Goal: Task Accomplishment & Management: Manage account settings

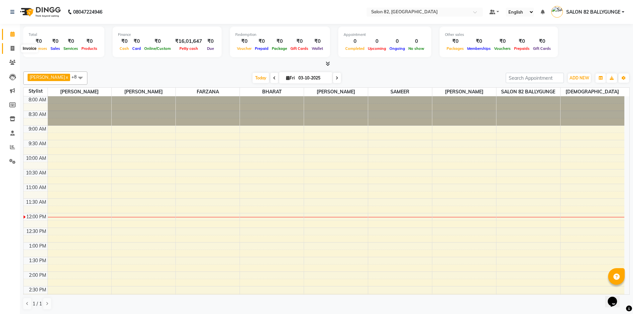
click at [10, 50] on span at bounding box center [13, 49] width 12 height 8
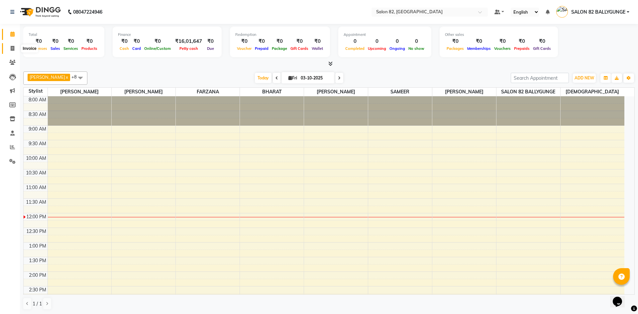
select select "service"
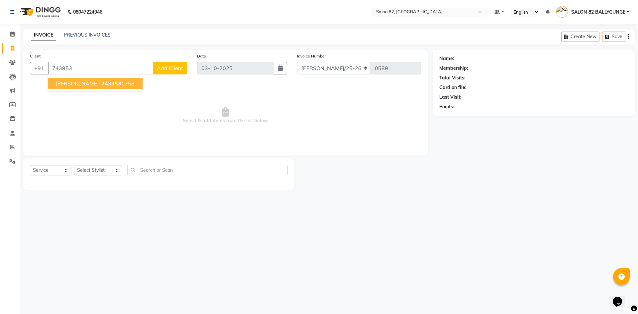
click at [112, 86] on button "[PERSON_NAME] 743953 1758" at bounding box center [95, 83] width 95 height 11
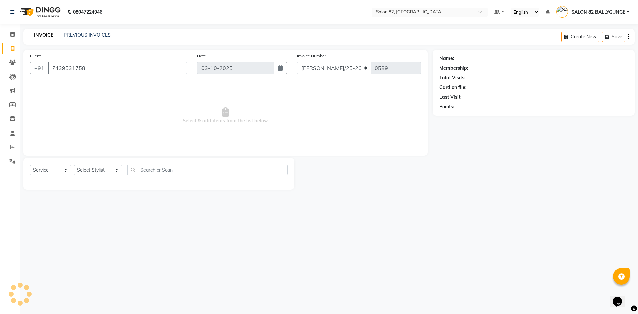
type input "7439531758"
select select "1: Object"
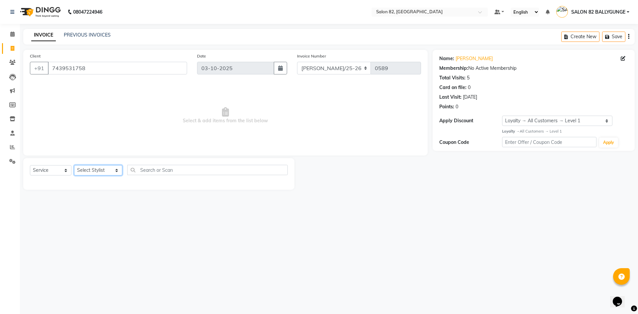
click at [93, 170] on select "Select Stylist [PERSON_NAME] Altmas [PERSON_NAME] [PERSON_NAME] [PERSON_NAME] […" at bounding box center [98, 170] width 48 height 10
select select "59181"
click at [74, 165] on select "Select Stylist [PERSON_NAME] Altmas [PERSON_NAME] [PERSON_NAME] [PERSON_NAME] […" at bounding box center [98, 170] width 48 height 10
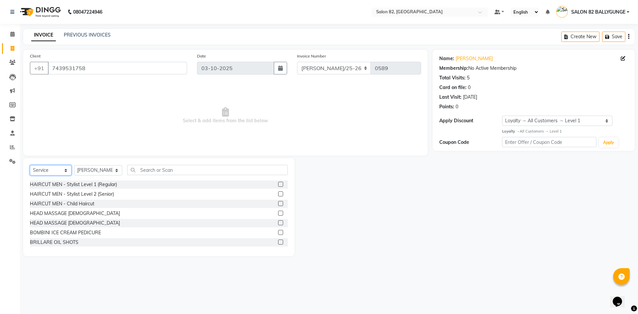
click at [62, 167] on select "Select Service Product Membership Package Voucher Prepaid Gift Card" at bounding box center [51, 170] width 42 height 10
click at [98, 184] on div "HAIRCUT MEN - Stylist Level 1 (Regular)" at bounding box center [73, 184] width 87 height 7
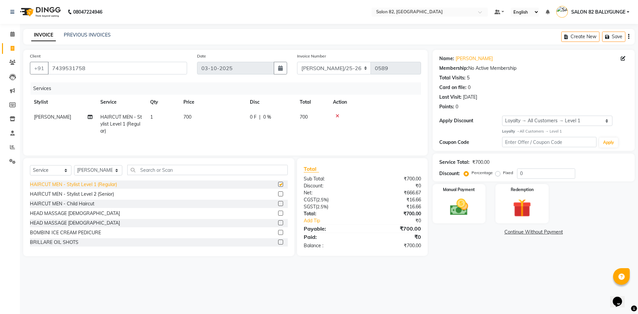
checkbox input "false"
click at [469, 204] on img at bounding box center [458, 207] width 31 height 22
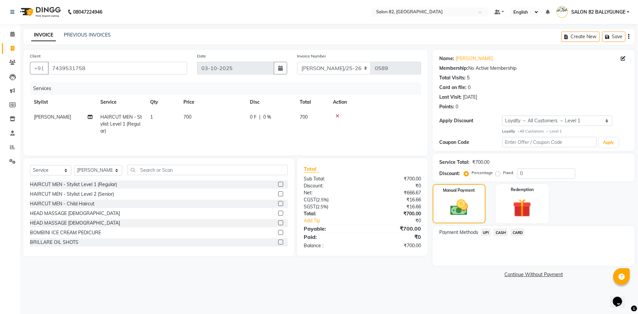
click at [500, 232] on span "CASH" at bounding box center [500, 232] width 14 height 8
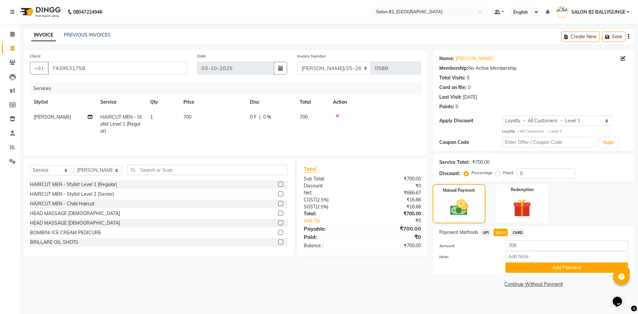
click at [473, 263] on div at bounding box center [467, 267] width 66 height 10
click at [407, 292] on main "INVOICE PREVIOUS INVOICES Create New Save Client [PHONE_NUMBER] Date [DATE] Inv…" at bounding box center [329, 164] width 618 height 270
click at [339, 116] on icon at bounding box center [337, 116] width 4 height 5
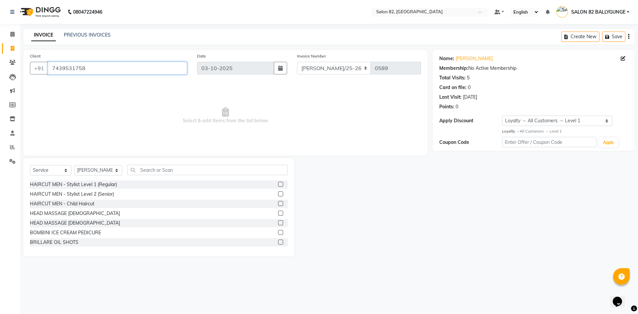
click at [185, 67] on input "7439531758" at bounding box center [117, 68] width 139 height 13
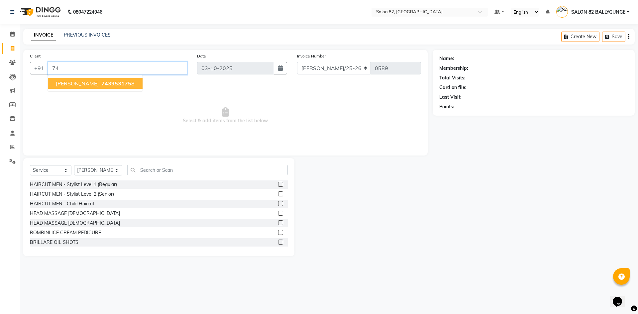
type input "7"
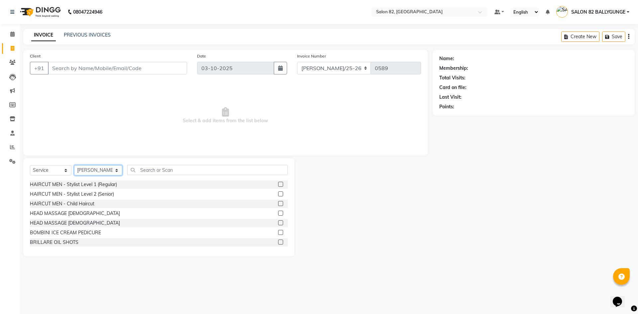
click at [114, 172] on select "Select Stylist [PERSON_NAME] Altmas [PERSON_NAME] [PERSON_NAME] [PERSON_NAME] […" at bounding box center [98, 170] width 48 height 10
click at [74, 165] on select "Select Stylist [PERSON_NAME] Altmas [PERSON_NAME] [PERSON_NAME] [PERSON_NAME] […" at bounding box center [98, 170] width 48 height 10
click at [101, 171] on select "Select Stylist [PERSON_NAME] Altmas [PERSON_NAME] [PERSON_NAME] [PERSON_NAME] […" at bounding box center [98, 170] width 48 height 10
select select "59310"
click at [74, 165] on select "Select Stylist [PERSON_NAME] Altmas [PERSON_NAME] [PERSON_NAME] [PERSON_NAME] […" at bounding box center [98, 170] width 48 height 10
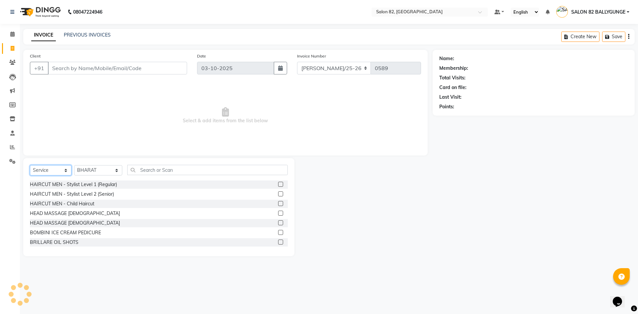
click at [41, 168] on select "Select Service Product Membership Package Voucher Prepaid Gift Card" at bounding box center [51, 170] width 42 height 10
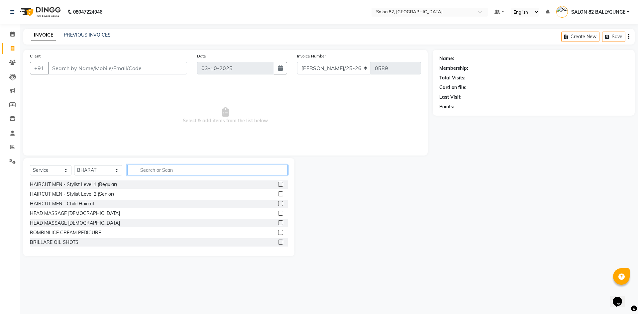
click at [141, 170] on input "text" at bounding box center [207, 170] width 160 height 10
type input "ped"
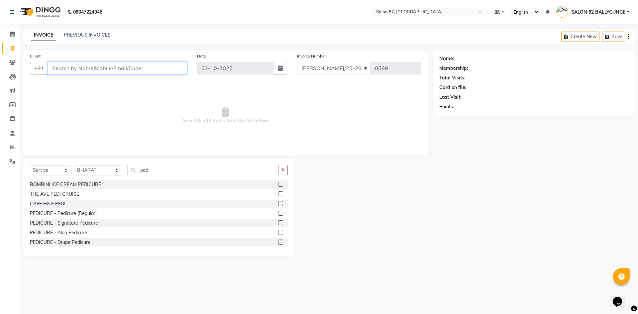
click at [103, 69] on input "Client" at bounding box center [117, 68] width 139 height 13
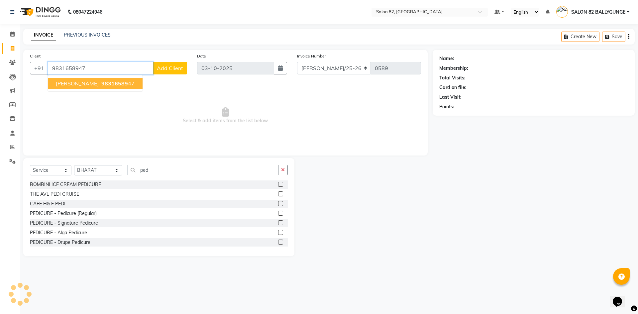
type input "9831658947"
select select "1: Object"
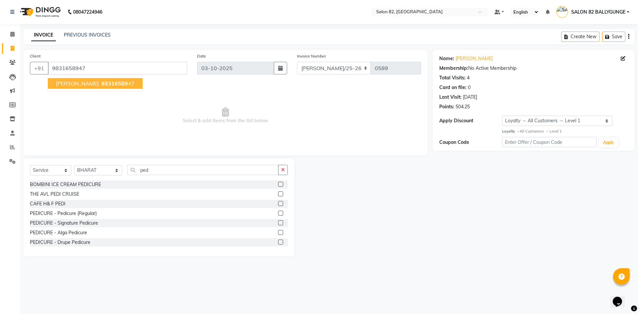
click at [101, 84] on span "98316589" at bounding box center [114, 83] width 27 height 7
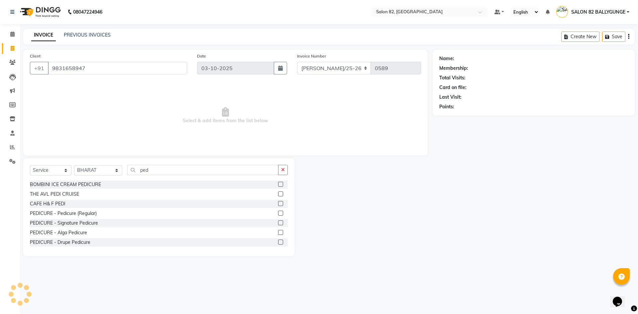
select select "1: Object"
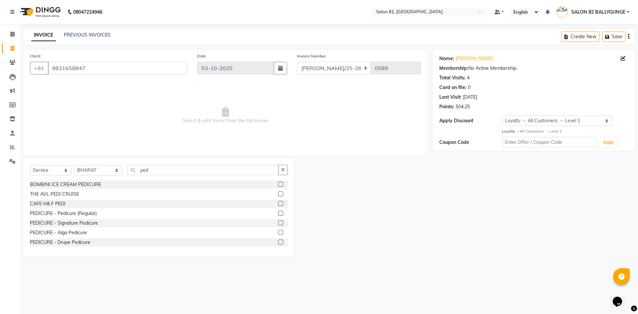
click at [278, 222] on label at bounding box center [280, 222] width 5 height 5
click at [278, 222] on input "checkbox" at bounding box center [280, 223] width 4 height 4
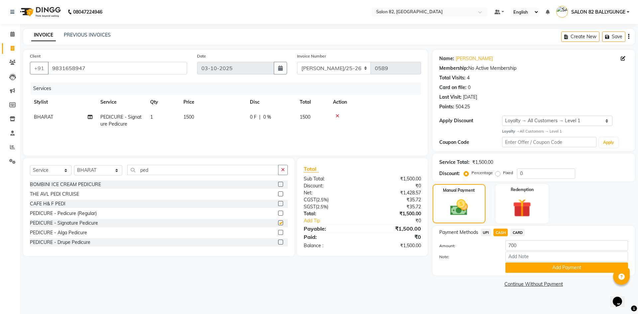
checkbox input "false"
click at [99, 173] on select "Select Stylist [PERSON_NAME] Altmas [PERSON_NAME] [PERSON_NAME] [PERSON_NAME] […" at bounding box center [98, 170] width 48 height 10
select select "59302"
click at [74, 165] on select "Select Stylist [PERSON_NAME] Altmas [PERSON_NAME] [PERSON_NAME] [PERSON_NAME] […" at bounding box center [98, 170] width 48 height 10
click at [56, 172] on select "Select Service Product Membership Package Voucher Prepaid Gift Card" at bounding box center [51, 170] width 42 height 10
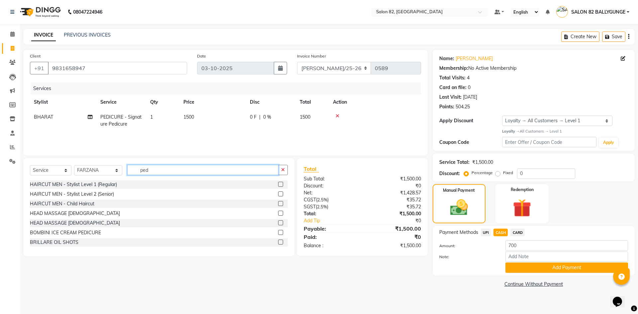
click at [147, 168] on input "ped" at bounding box center [202, 170] width 151 height 10
type input "p"
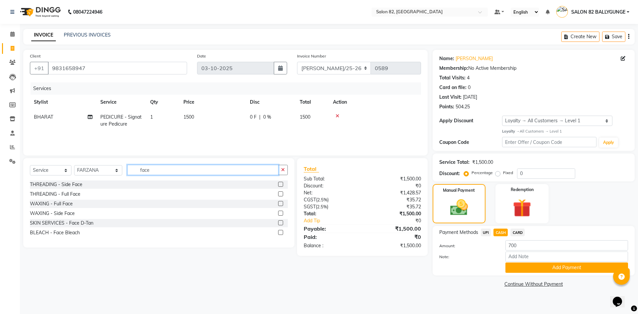
type input "face"
click at [280, 184] on label at bounding box center [280, 184] width 5 height 5
click at [280, 184] on input "checkbox" at bounding box center [280, 184] width 4 height 4
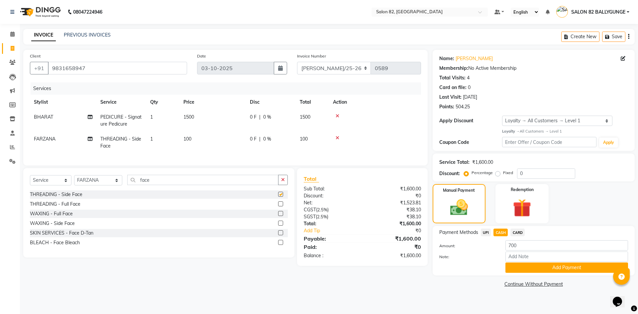
checkbox input "false"
click at [337, 137] on icon at bounding box center [337, 137] width 4 height 5
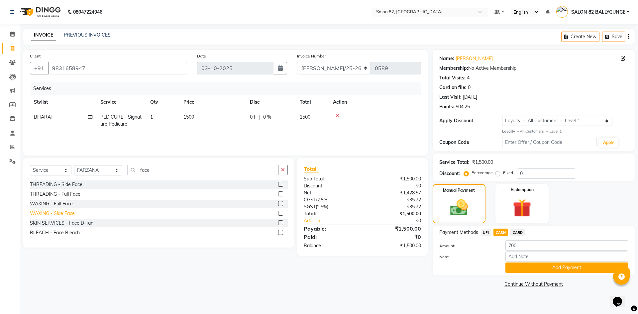
click at [62, 212] on div "WAXING - Side Face" at bounding box center [52, 213] width 45 height 7
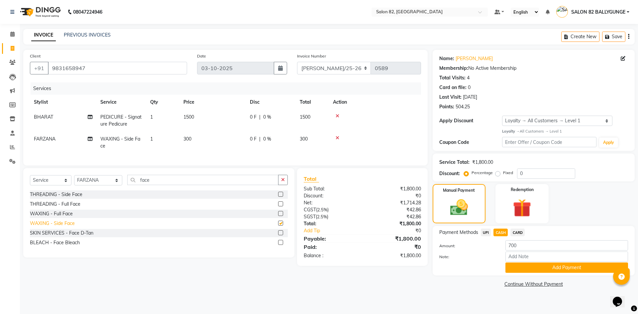
checkbox input "false"
click at [303, 138] on span "300" at bounding box center [304, 139] width 8 height 6
select select "59302"
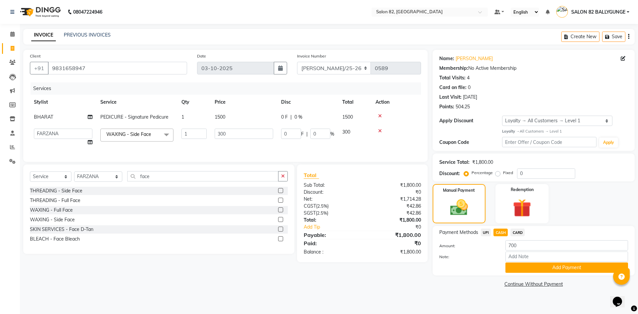
click at [350, 131] on td "300" at bounding box center [354, 137] width 33 height 25
click at [345, 134] on span "300" at bounding box center [346, 132] width 8 height 6
click at [366, 136] on td "300" at bounding box center [354, 137] width 33 height 25
click at [281, 224] on div at bounding box center [280, 220] width 4 height 7
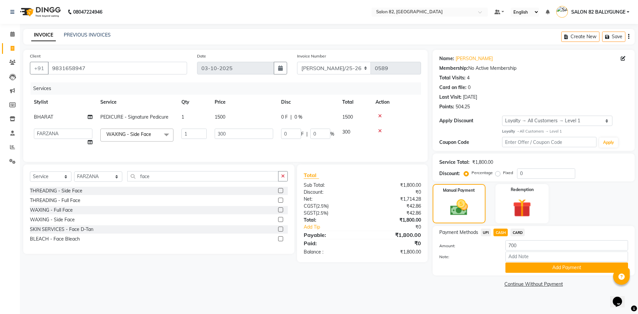
click at [280, 222] on label at bounding box center [280, 219] width 5 height 5
click at [280, 222] on input "checkbox" at bounding box center [280, 220] width 4 height 4
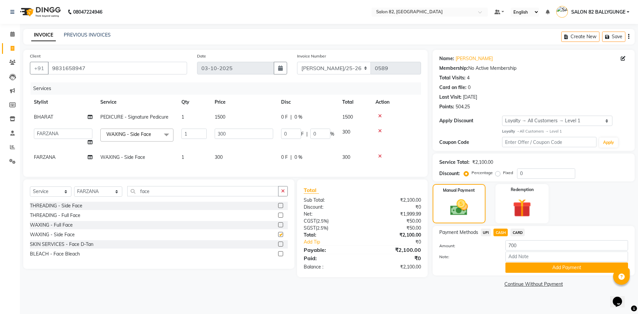
checkbox input "false"
click at [286, 196] on button "button" at bounding box center [283, 191] width 10 height 10
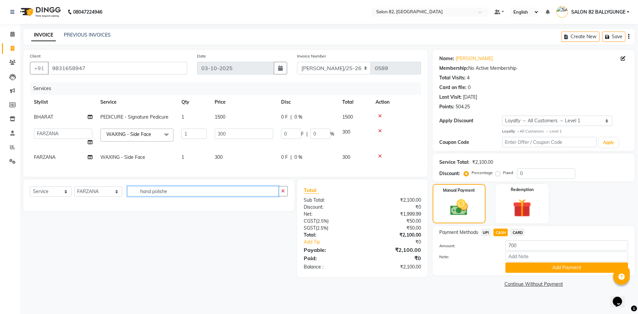
click at [146, 196] on input "hand polishe" at bounding box center [202, 191] width 151 height 10
click at [159, 196] on input "polishe" at bounding box center [202, 191] width 151 height 10
type input "p"
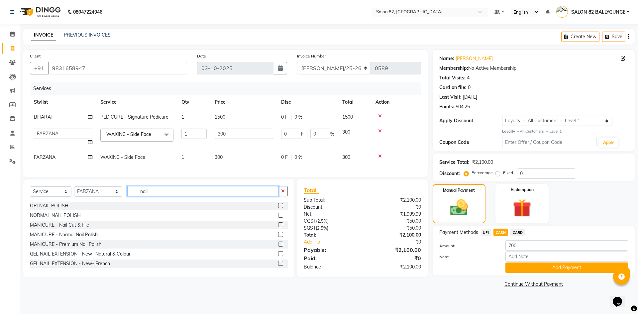
type input "nail"
click at [278, 218] on label at bounding box center [280, 215] width 5 height 5
click at [278, 218] on input "checkbox" at bounding box center [280, 215] width 4 height 4
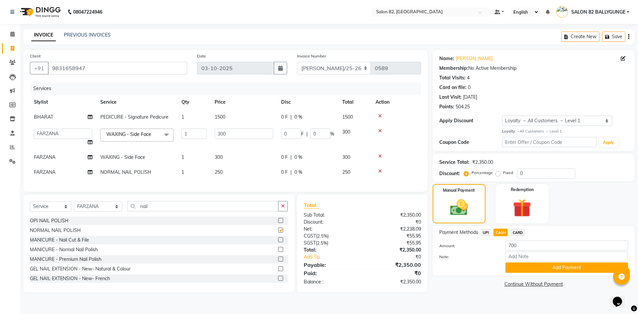
checkbox input "false"
click at [536, 268] on button "Add Payment" at bounding box center [566, 267] width 123 height 10
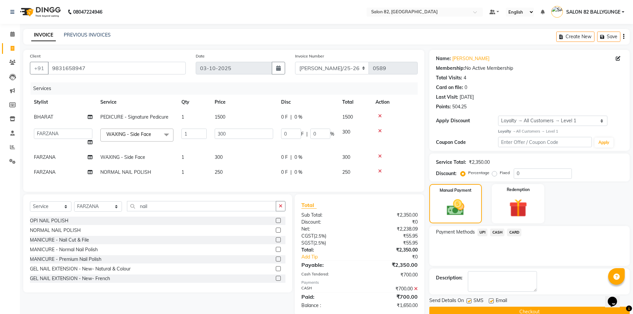
click at [380, 130] on icon at bounding box center [380, 131] width 4 height 5
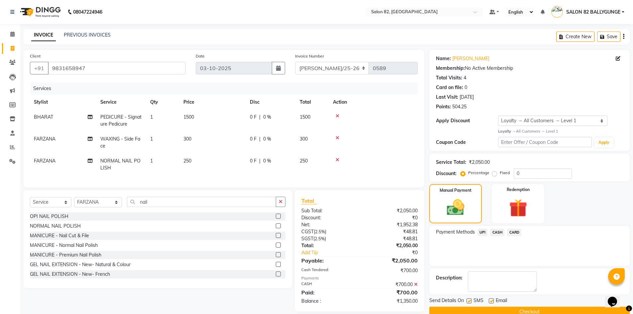
click at [336, 138] on icon at bounding box center [337, 137] width 4 height 5
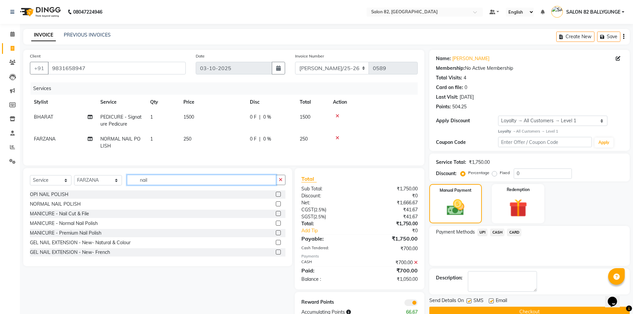
click at [216, 185] on input "nail" at bounding box center [201, 180] width 149 height 10
type input "n"
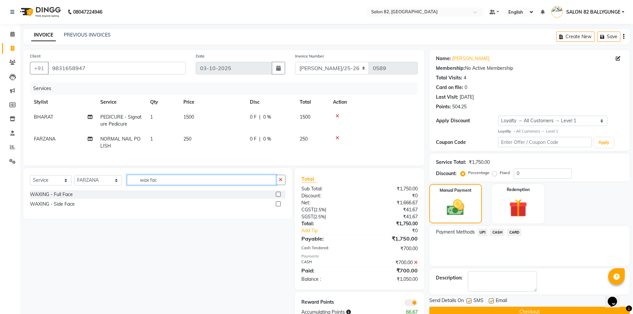
type input "wax fac"
click at [279, 206] on label at bounding box center [278, 203] width 5 height 5
click at [279, 206] on input "checkbox" at bounding box center [278, 204] width 4 height 4
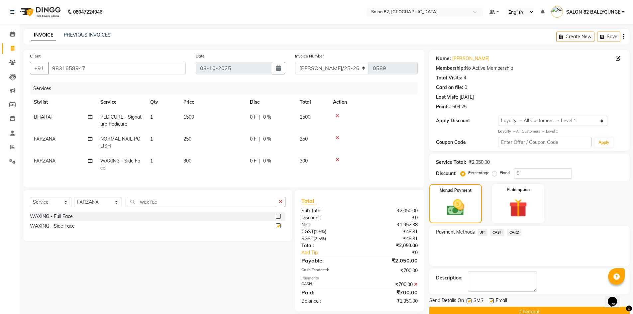
checkbox input "false"
click at [251, 160] on span "0 F" at bounding box center [253, 160] width 7 height 7
select select "59302"
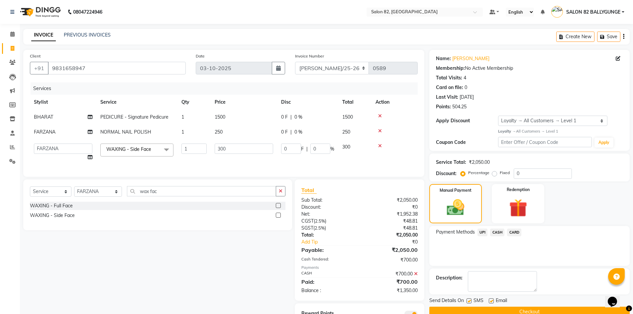
click at [345, 145] on span "300" at bounding box center [346, 147] width 8 height 6
click at [345, 150] on td "300" at bounding box center [354, 151] width 33 height 25
click at [344, 147] on span "300" at bounding box center [346, 147] width 8 height 6
click at [342, 150] on td "300" at bounding box center [354, 151] width 33 height 25
click at [342, 148] on span "300" at bounding box center [346, 147] width 8 height 6
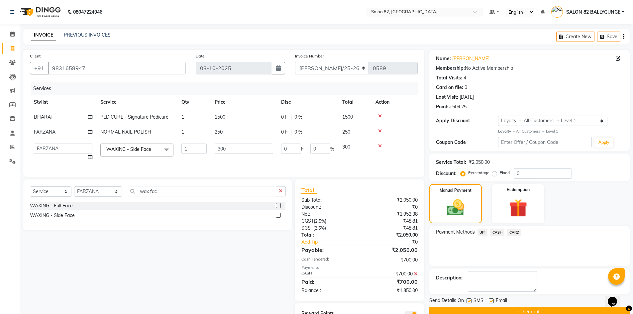
click at [347, 146] on span "300" at bounding box center [346, 147] width 8 height 6
click at [228, 150] on input "300" at bounding box center [244, 148] width 58 height 10
type input "3"
type input "2"
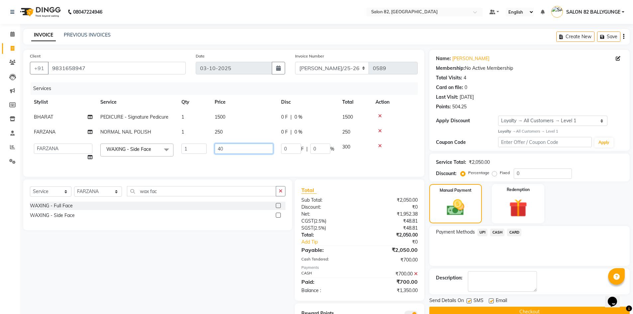
type input "400"
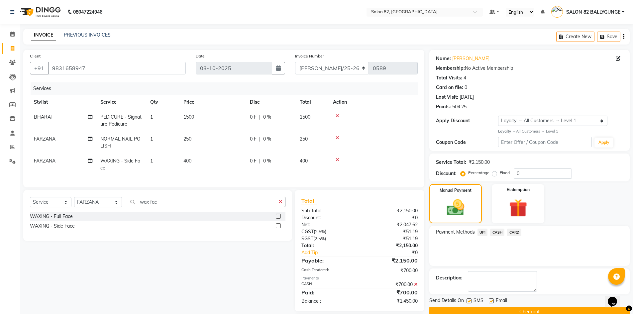
click at [291, 161] on td "0 F | 0 %" at bounding box center [271, 164] width 50 height 22
select select "59302"
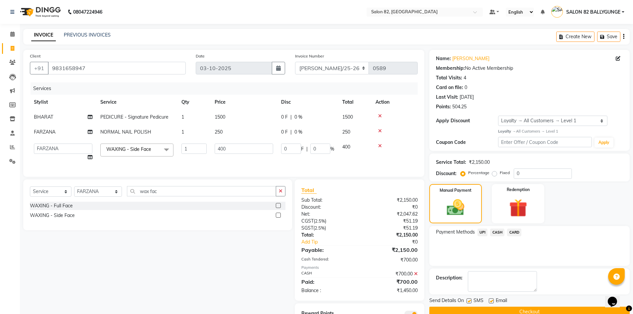
click at [506, 308] on button "Checkout" at bounding box center [529, 312] width 200 height 10
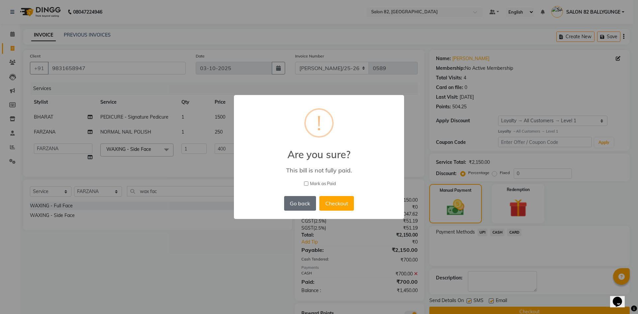
click at [290, 204] on button "Go back" at bounding box center [300, 203] width 32 height 15
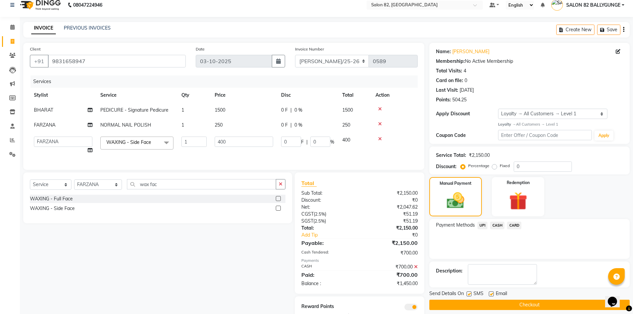
scroll to position [35, 0]
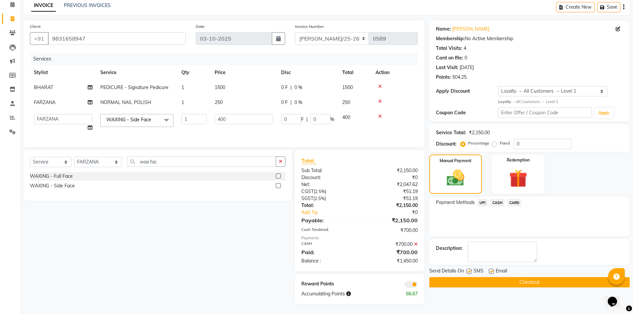
click at [415, 245] on icon at bounding box center [416, 244] width 4 height 5
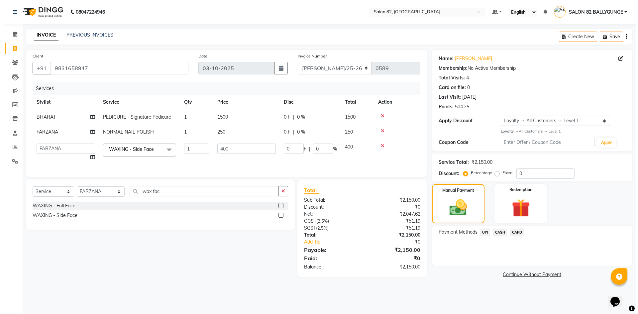
scroll to position [0, 0]
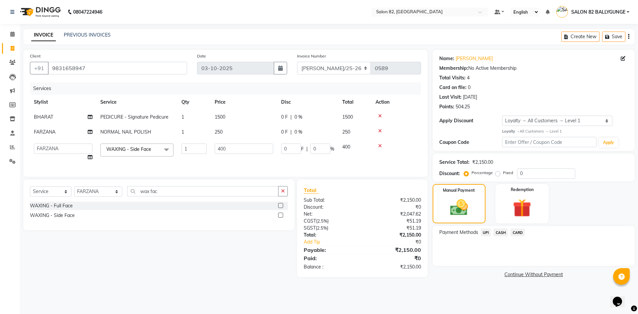
click at [499, 232] on span "CASH" at bounding box center [500, 232] width 14 height 8
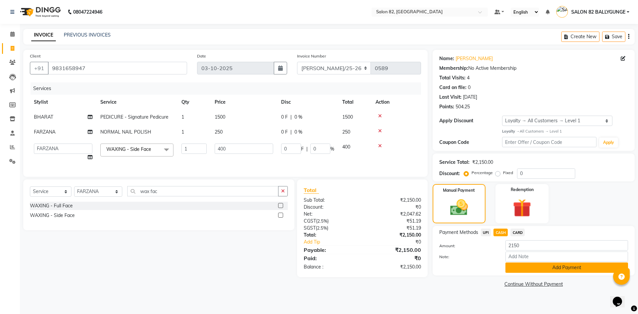
click at [521, 270] on button "Add Payment" at bounding box center [566, 267] width 123 height 10
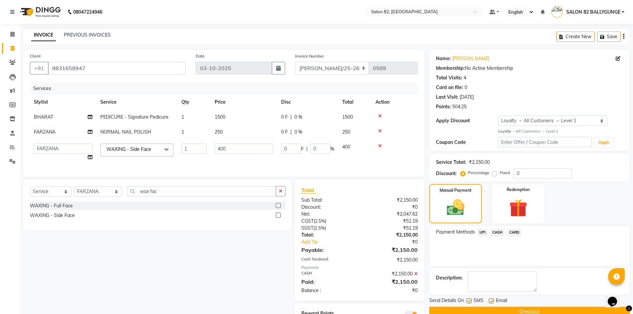
click at [534, 312] on button "Checkout" at bounding box center [529, 312] width 200 height 10
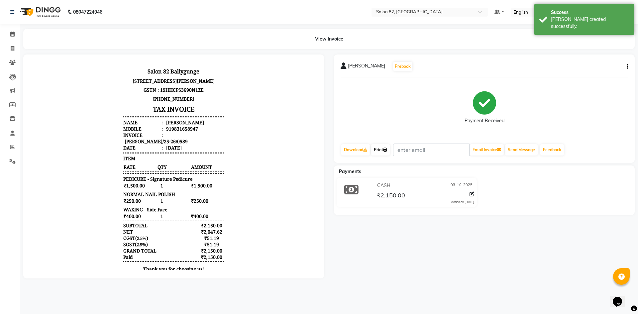
click at [375, 151] on link "Print" at bounding box center [380, 149] width 19 height 11
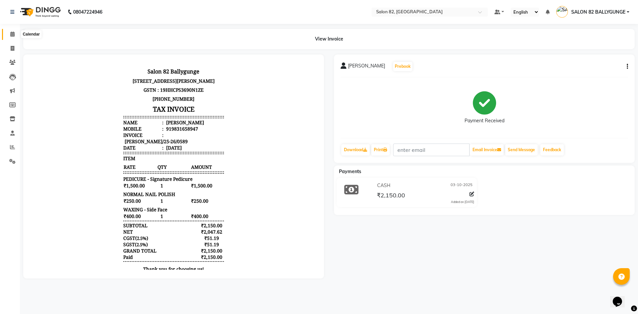
click at [16, 38] on span at bounding box center [13, 35] width 12 height 8
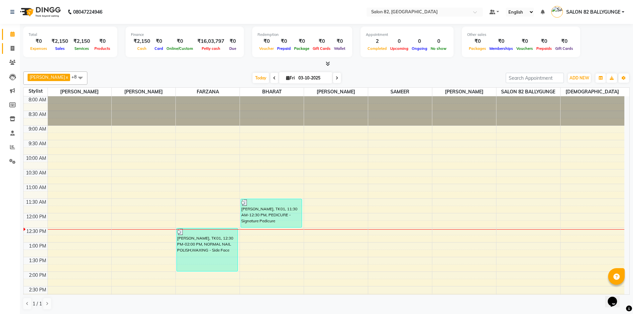
click at [15, 53] on link "Invoice" at bounding box center [10, 48] width 16 height 11
select select "service"
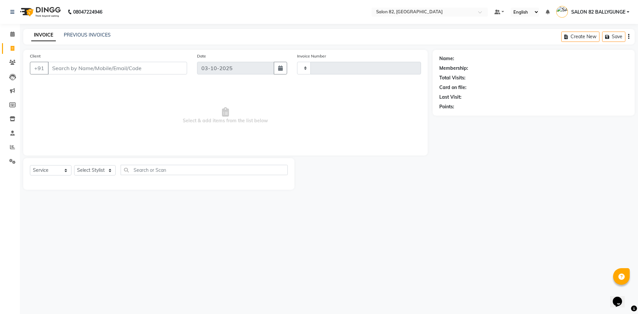
type input "0590"
select select "8702"
click at [15, 47] on span at bounding box center [13, 49] width 12 height 8
select select "service"
click at [8, 64] on span at bounding box center [13, 63] width 12 height 8
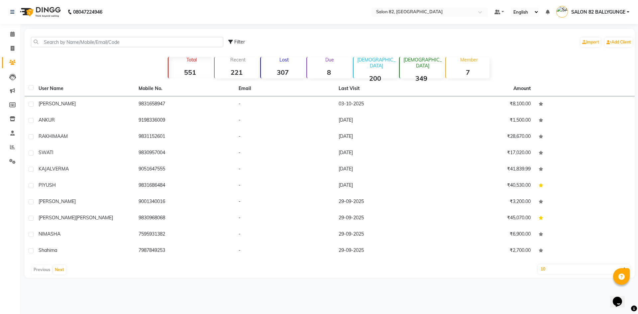
click at [19, 34] on li "Calendar" at bounding box center [10, 34] width 20 height 14
click at [15, 36] on span at bounding box center [13, 35] width 12 height 8
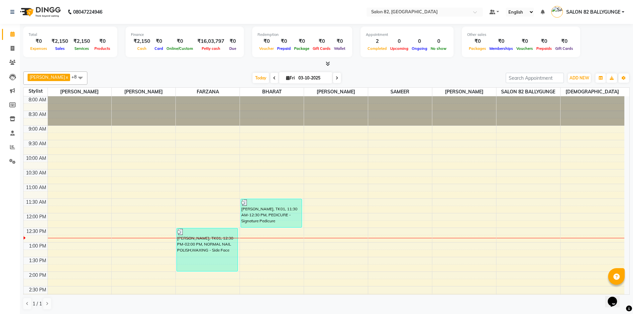
click at [333, 79] on span at bounding box center [337, 78] width 8 height 10
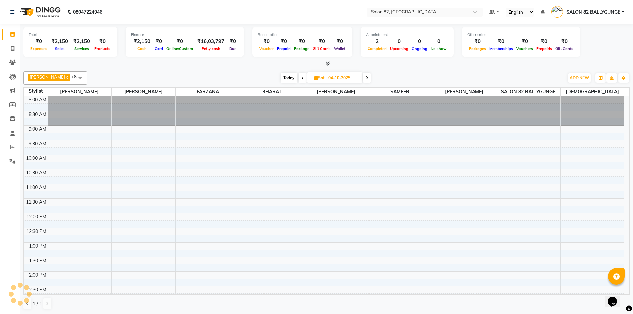
scroll to position [117, 0]
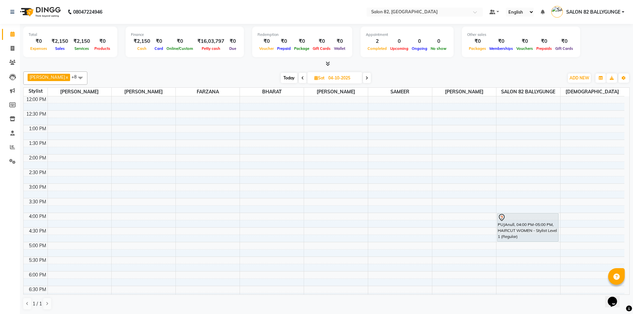
click at [365, 79] on icon at bounding box center [366, 78] width 3 height 4
click at [366, 79] on icon at bounding box center [367, 78] width 3 height 4
type input "[DATE]"
click at [317, 188] on div "8:00 AM 8:30 AM 9:00 AM 9:30 AM 10:00 AM 10:30 AM 11:00 AM 11:30 AM 12:00 PM 12…" at bounding box center [324, 169] width 600 height 380
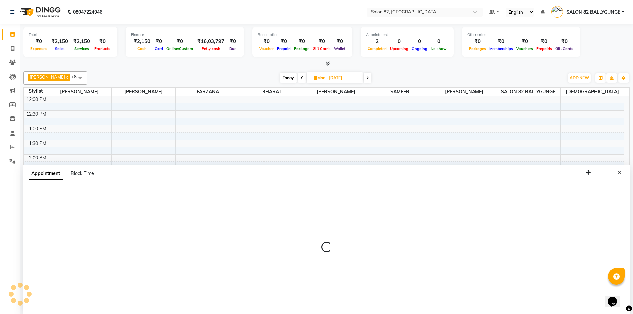
scroll to position [0, 0]
select select "59628"
select select "900"
select select "tentative"
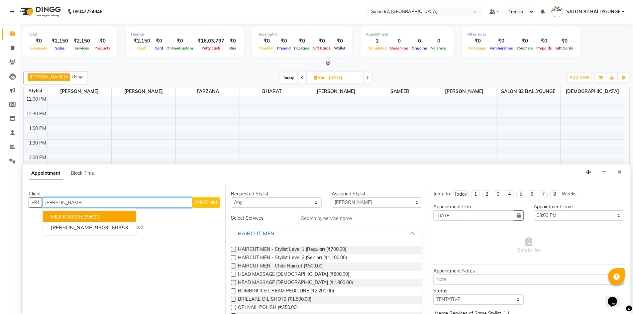
click at [132, 217] on button "[PERSON_NAME] 9830530633" at bounding box center [89, 216] width 93 height 11
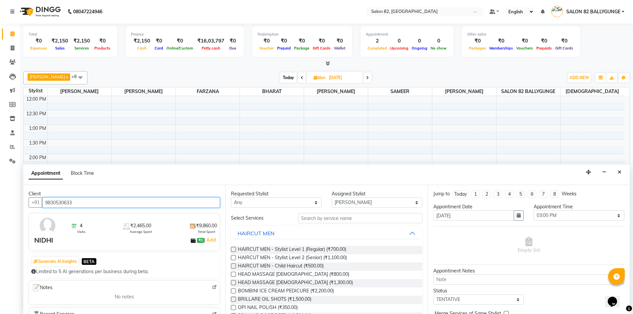
type input "9830530633"
click at [344, 220] on input "text" at bounding box center [360, 218] width 124 height 10
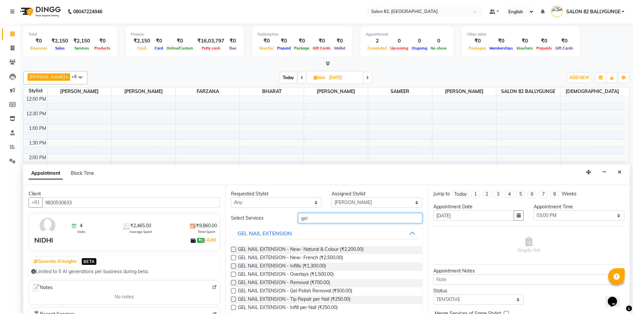
type input "gel"
click at [362, 289] on div "GEL NAIL EXTENSION - Gel Polish Removal (₹500.00)" at bounding box center [326, 291] width 191 height 8
click at [340, 289] on span "GEL NAIL EXTENSION - Gel Polish Removal (₹500.00)" at bounding box center [295, 291] width 114 height 8
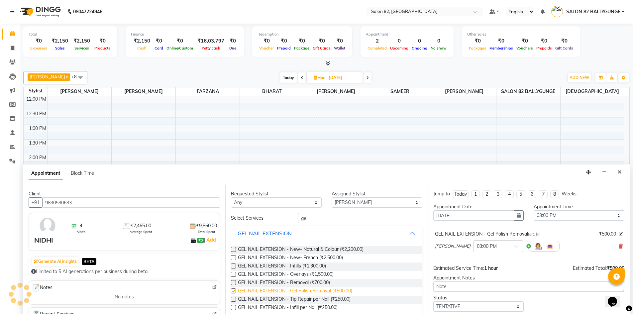
checkbox input "false"
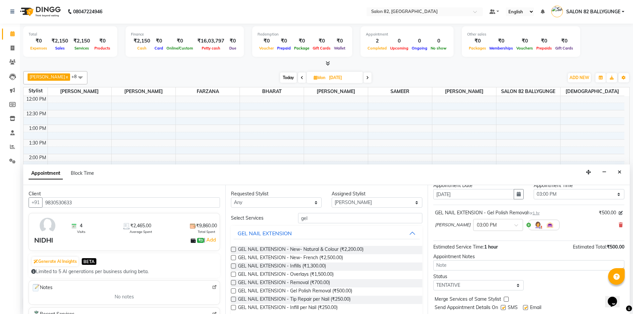
scroll to position [40, 0]
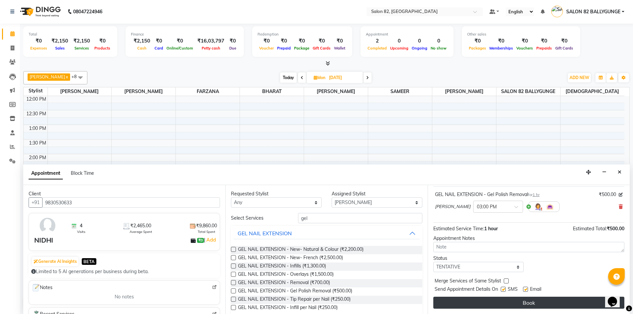
click at [479, 303] on button "Book" at bounding box center [528, 303] width 191 height 12
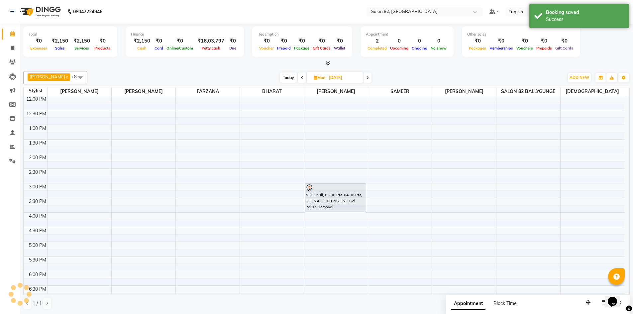
scroll to position [0, 0]
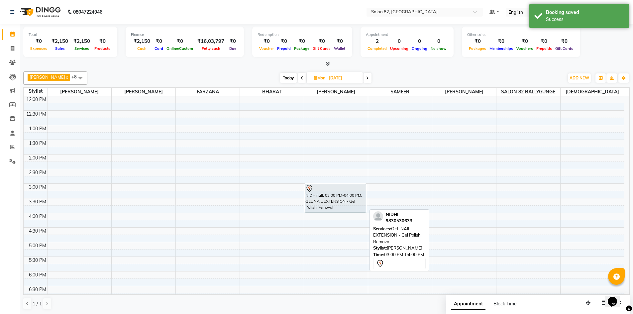
click at [334, 205] on div "NIDHInull, 03:00 PM-04:00 PM, GEL NAIL EXTENSION - Gel Polish Removal" at bounding box center [335, 198] width 61 height 28
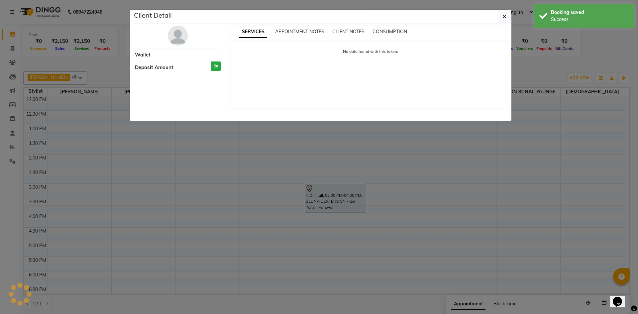
select select "7"
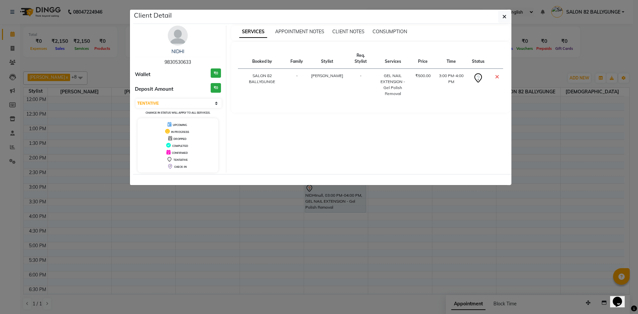
click at [386, 73] on div "GEL NAIL EXTENSION - Gel Polish Removal" at bounding box center [392, 85] width 29 height 24
click at [385, 82] on div "GEL NAIL EXTENSION - Gel Polish Removal" at bounding box center [392, 85] width 29 height 24
click at [387, 78] on div "GEL NAIL EXTENSION - Gel Polish Removal" at bounding box center [392, 85] width 29 height 24
click at [503, 13] on button "button" at bounding box center [504, 16] width 13 height 13
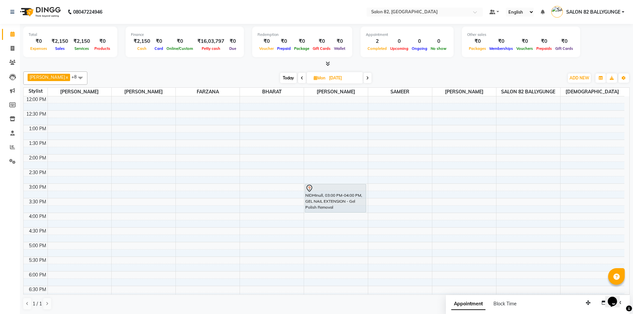
click at [301, 78] on icon at bounding box center [302, 78] width 3 height 4
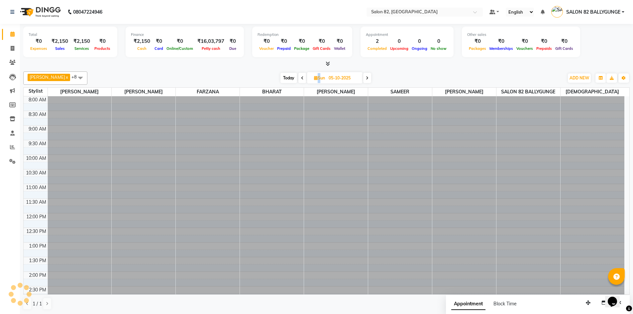
click at [298, 78] on span at bounding box center [302, 78] width 8 height 10
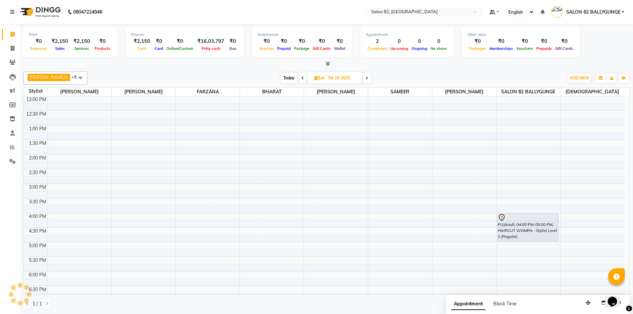
click at [283, 77] on span "Today" at bounding box center [289, 78] width 17 height 10
type input "03-10-2025"
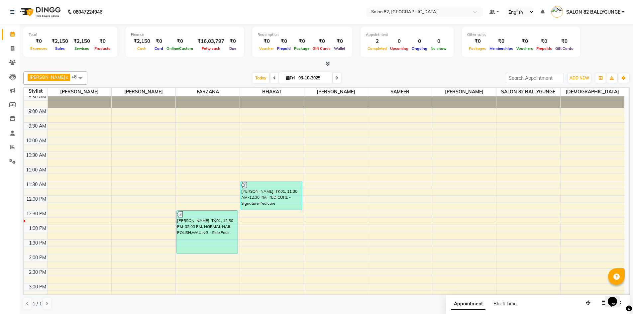
scroll to position [0, 0]
